Goal: Task Accomplishment & Management: Complete application form

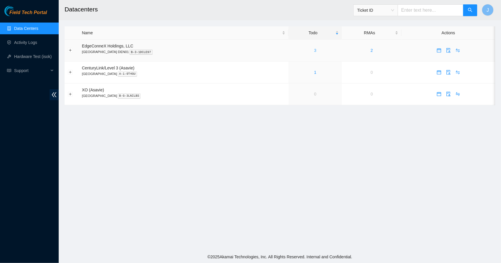
click at [314, 50] on link "3" at bounding box center [315, 50] width 2 height 5
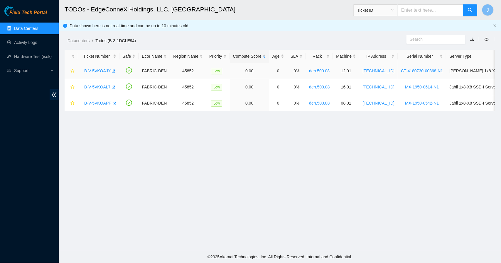
click at [96, 70] on link "B-V-5VKOAJY" at bounding box center [97, 71] width 26 height 5
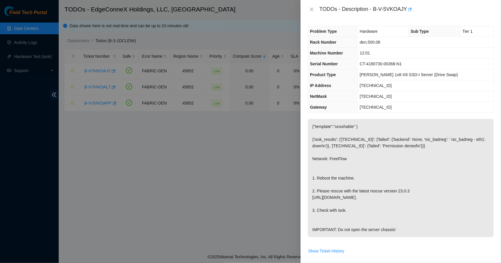
scroll to position [190, 0]
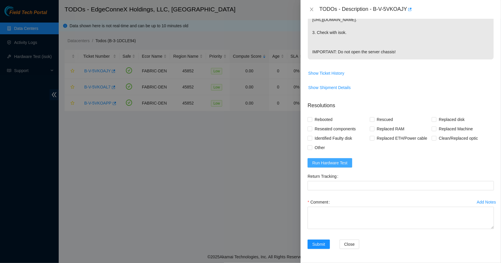
click at [339, 163] on span "Run Hardware Test" at bounding box center [329, 163] width 35 height 6
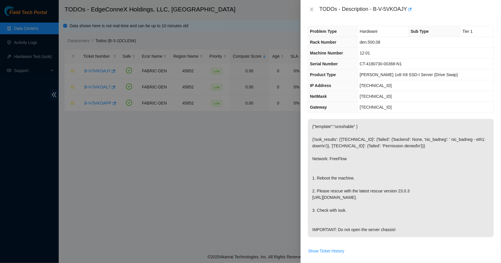
scroll to position [214, 0]
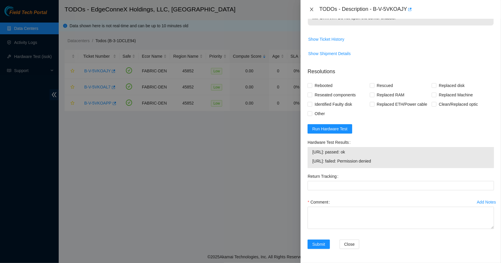
click at [310, 8] on icon "close" at bounding box center [311, 9] width 5 height 5
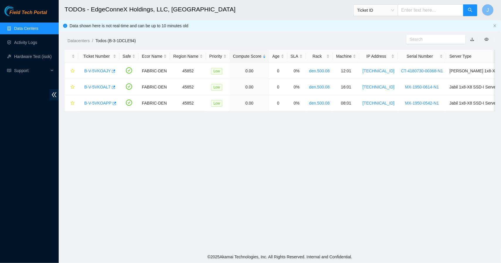
scroll to position [123, 0]
click at [96, 86] on link "B-V-5VKOAL7" at bounding box center [97, 87] width 26 height 5
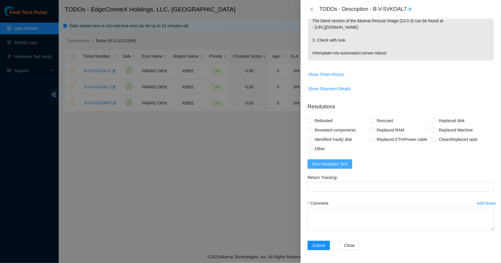
click at [333, 161] on span "Run Hardware Test" at bounding box center [329, 164] width 35 height 6
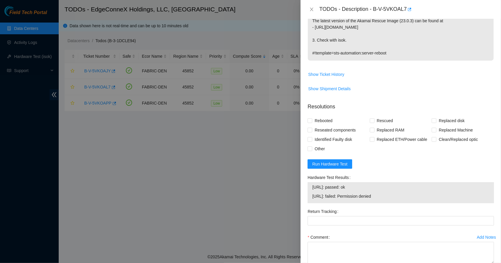
scroll to position [0, 0]
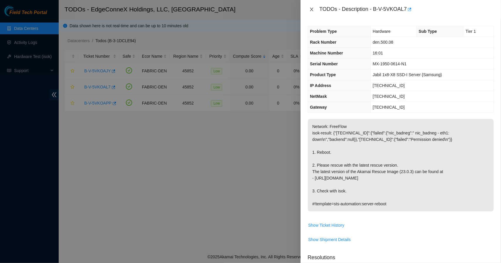
click at [312, 9] on icon "close" at bounding box center [311, 10] width 3 height 4
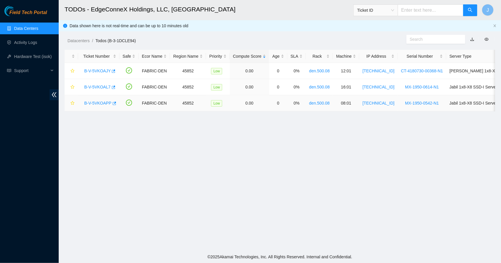
click at [101, 102] on link "B-V-5VKOAPP" at bounding box center [97, 103] width 27 height 5
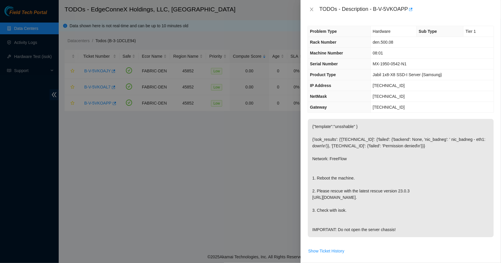
scroll to position [190, 0]
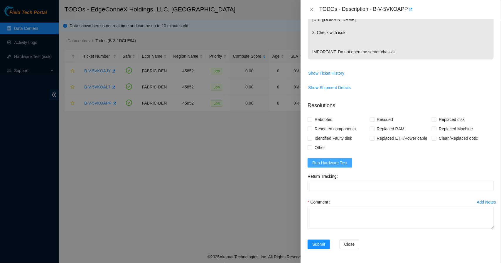
click at [340, 161] on span "Run Hardware Test" at bounding box center [329, 163] width 35 height 6
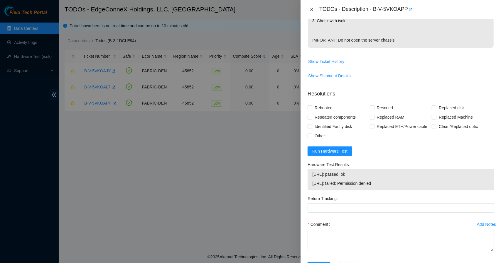
click at [311, 9] on icon "close" at bounding box center [311, 10] width 3 height 4
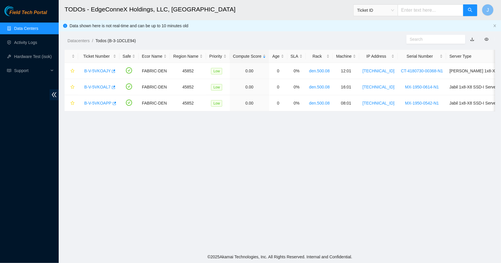
scroll to position [123, 0]
click at [280, 162] on main "TODOs - EdgeConneX Holdings, LLC, [GEOGRAPHIC_DATA] DEN01 Ticket ID J Data show…" at bounding box center [280, 125] width 442 height 251
click at [100, 88] on link "B-V-5VKOAL7" at bounding box center [97, 87] width 26 height 5
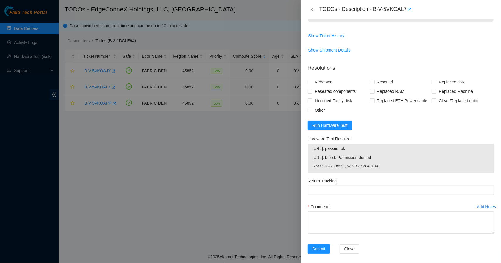
scroll to position [0, 0]
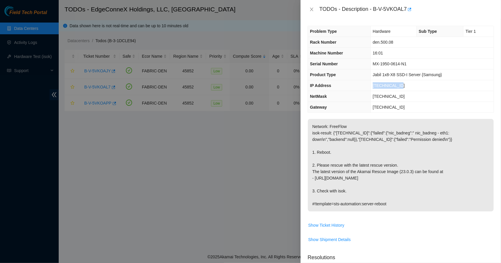
drag, startPoint x: 402, startPoint y: 85, endPoint x: 371, endPoint y: 88, distance: 30.7
click at [371, 88] on tr "IP Address [TECHNICAL_ID]" at bounding box center [401, 85] width 186 height 11
copy tr "[TECHNICAL_ID]"
click at [312, 8] on icon "close" at bounding box center [311, 9] width 5 height 5
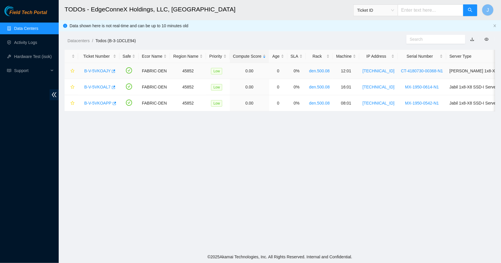
click at [96, 70] on link "B-V-5VKOAJY" at bounding box center [97, 71] width 26 height 5
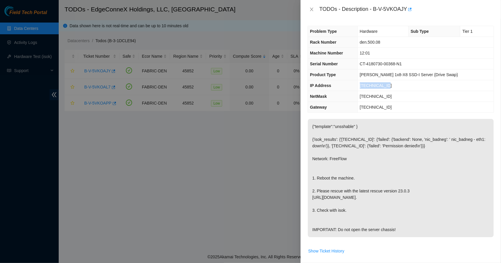
drag, startPoint x: 400, startPoint y: 84, endPoint x: 367, endPoint y: 86, distance: 32.9
click at [367, 86] on tr "IP Address [TECHNICAL_ID]" at bounding box center [401, 85] width 186 height 11
copy tr "[TECHNICAL_ID]"
click at [312, 9] on icon "close" at bounding box center [311, 10] width 3 height 4
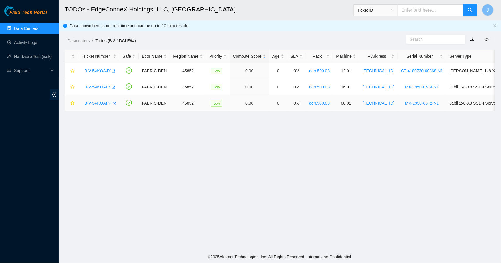
click at [104, 101] on link "B-V-5VKOAPP" at bounding box center [97, 103] width 27 height 5
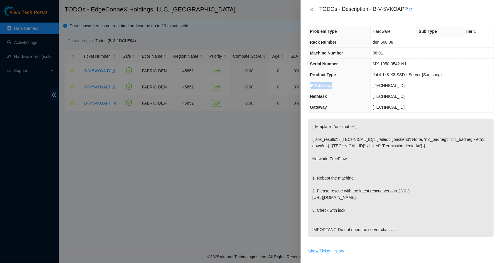
click at [104, 101] on div at bounding box center [250, 131] width 501 height 263
drag, startPoint x: 402, startPoint y: 85, endPoint x: 373, endPoint y: 87, distance: 29.1
click at [373, 87] on td "[TECHNICAL_ID]" at bounding box center [431, 85] width 123 height 11
copy span "[TECHNICAL_ID]"
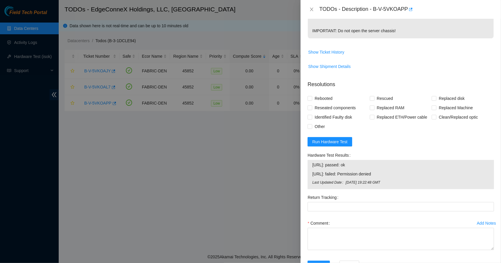
scroll to position [232, 0]
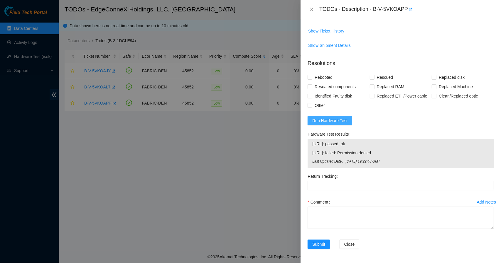
click at [336, 120] on span "Run Hardware Test" at bounding box center [329, 121] width 35 height 6
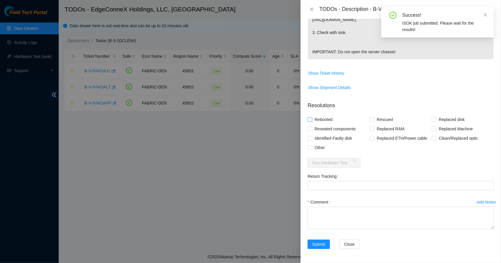
click at [311, 121] on input "Rebooted" at bounding box center [309, 119] width 4 height 4
checkbox input "true"
click at [370, 120] on input "Rescued" at bounding box center [372, 119] width 4 height 4
checkbox input "true"
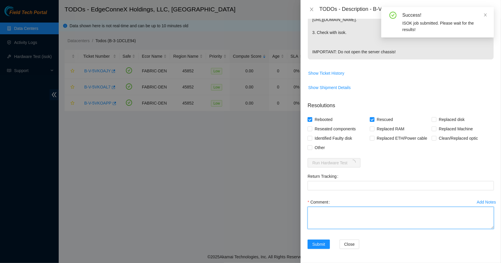
click at [346, 208] on textarea "Comment" at bounding box center [400, 218] width 186 height 22
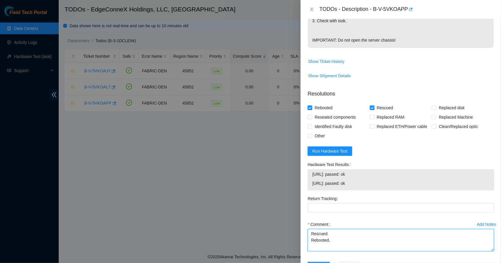
type textarea "Rescued. Rebooted."
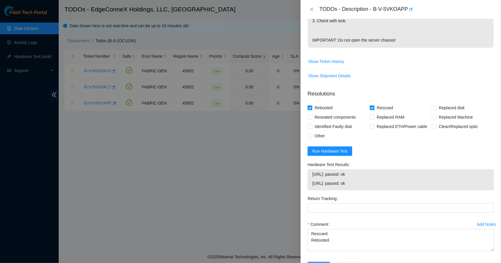
scroll to position [224, 0]
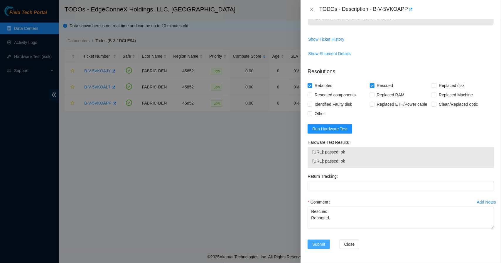
click at [323, 245] on span "Submit" at bounding box center [318, 244] width 13 height 6
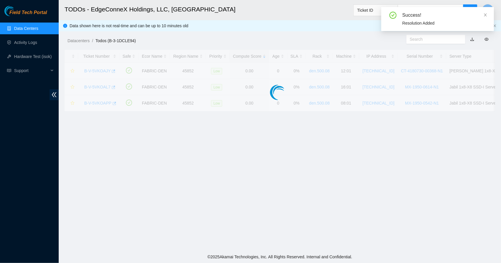
scroll to position [123, 0]
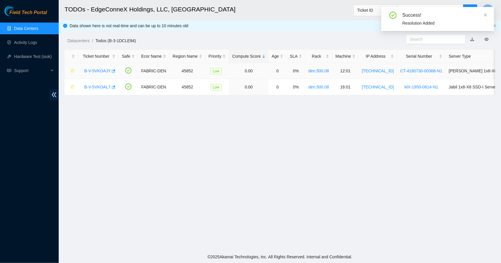
click at [102, 70] on link "B-V-5VKOAJY" at bounding box center [97, 71] width 26 height 5
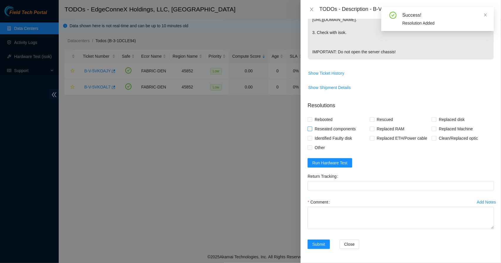
scroll to position [224, 0]
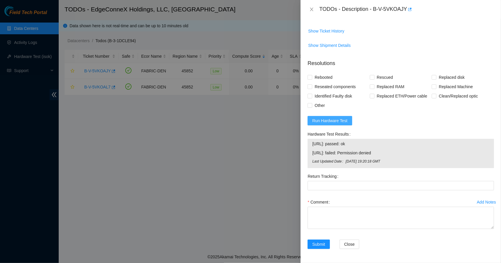
click at [329, 124] on span "Run Hardware Test" at bounding box center [329, 121] width 35 height 6
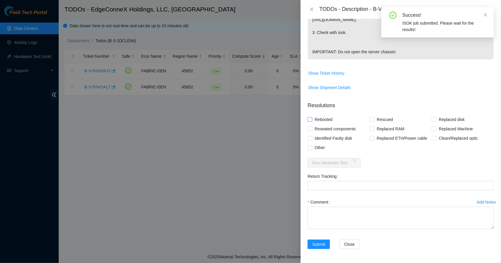
click at [311, 121] on input "Rebooted" at bounding box center [309, 119] width 4 height 4
checkbox input "true"
click at [374, 119] on span "Rescued" at bounding box center [384, 119] width 21 height 9
click at [373, 119] on input "Rescued" at bounding box center [372, 119] width 4 height 4
checkbox input "true"
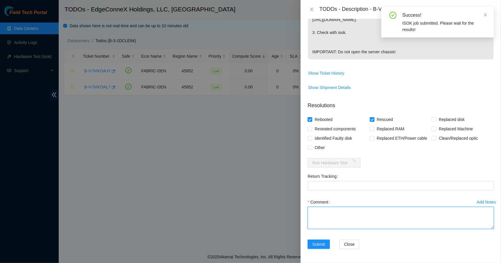
click at [343, 215] on textarea "Comment" at bounding box center [400, 218] width 186 height 22
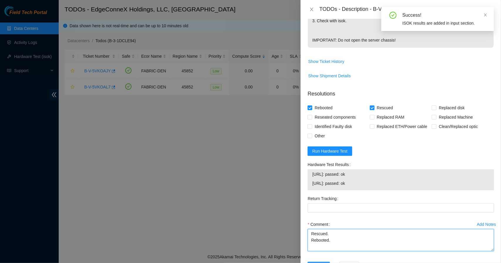
type textarea "Rescued. Rebooted."
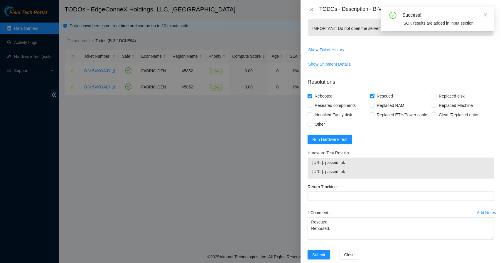
scroll to position [224, 0]
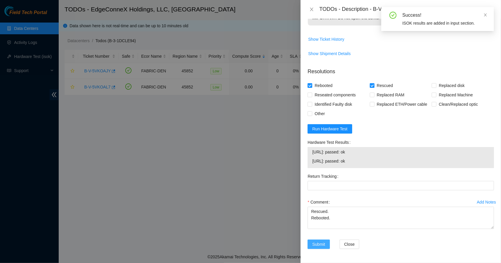
click at [322, 243] on span "Submit" at bounding box center [318, 244] width 13 height 6
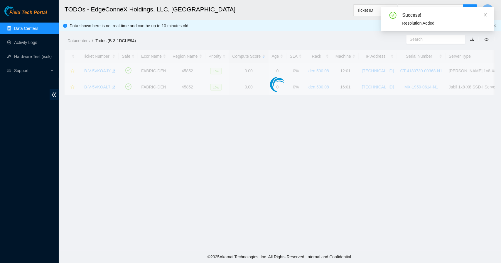
scroll to position [123, 0]
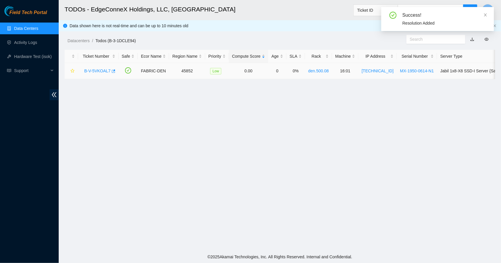
click at [101, 71] on link "B-V-5VKOAL7" at bounding box center [97, 71] width 26 height 5
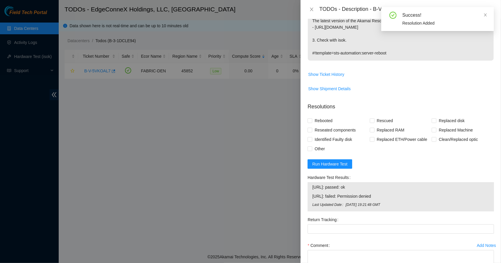
scroll to position [193, 0]
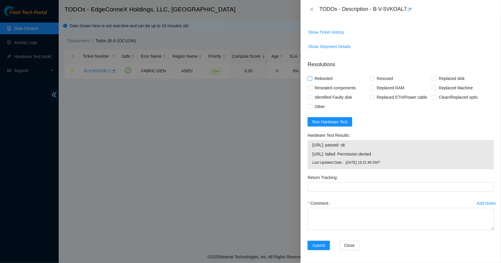
click at [310, 77] on input "Rebooted" at bounding box center [309, 78] width 4 height 4
checkbox input "true"
click at [372, 75] on label "Rescued" at bounding box center [383, 78] width 26 height 9
click at [372, 76] on input "Rescued" at bounding box center [372, 78] width 4 height 4
checkbox input "true"
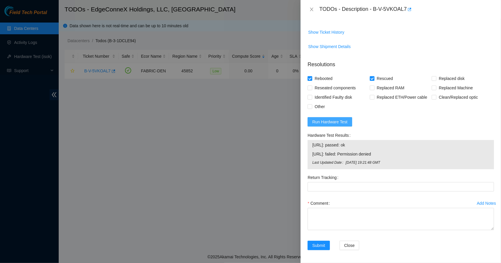
click at [339, 121] on span "Run Hardware Test" at bounding box center [329, 122] width 35 height 6
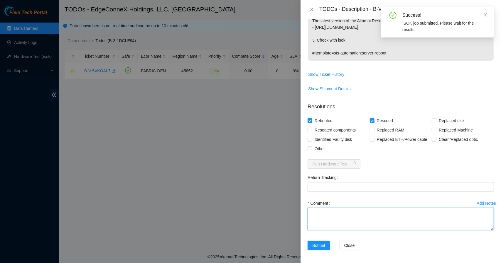
click at [336, 210] on textarea "Comment" at bounding box center [400, 219] width 186 height 22
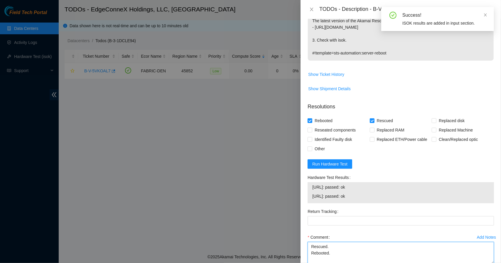
type textarea "Rescued. Rebooted."
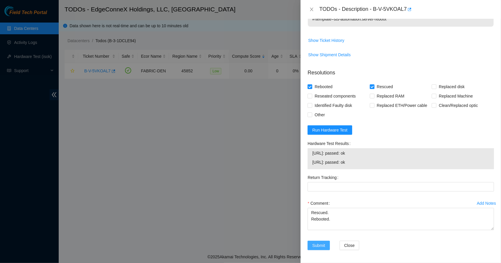
click at [321, 246] on span "Submit" at bounding box center [318, 246] width 13 height 6
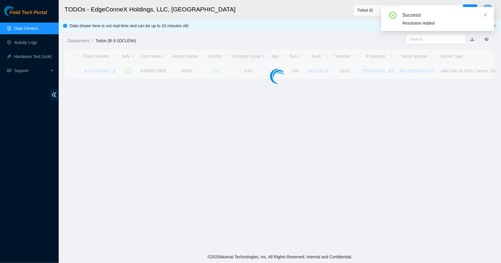
scroll to position [123, 0]
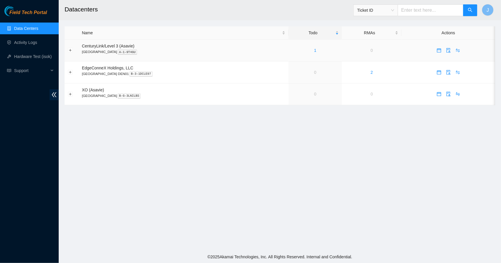
click at [292, 51] on div "1" at bounding box center [315, 50] width 47 height 6
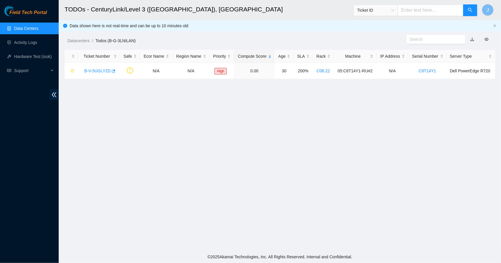
click at [24, 30] on link "Data Centers" at bounding box center [26, 28] width 24 height 5
